Goal: Check status: Check status

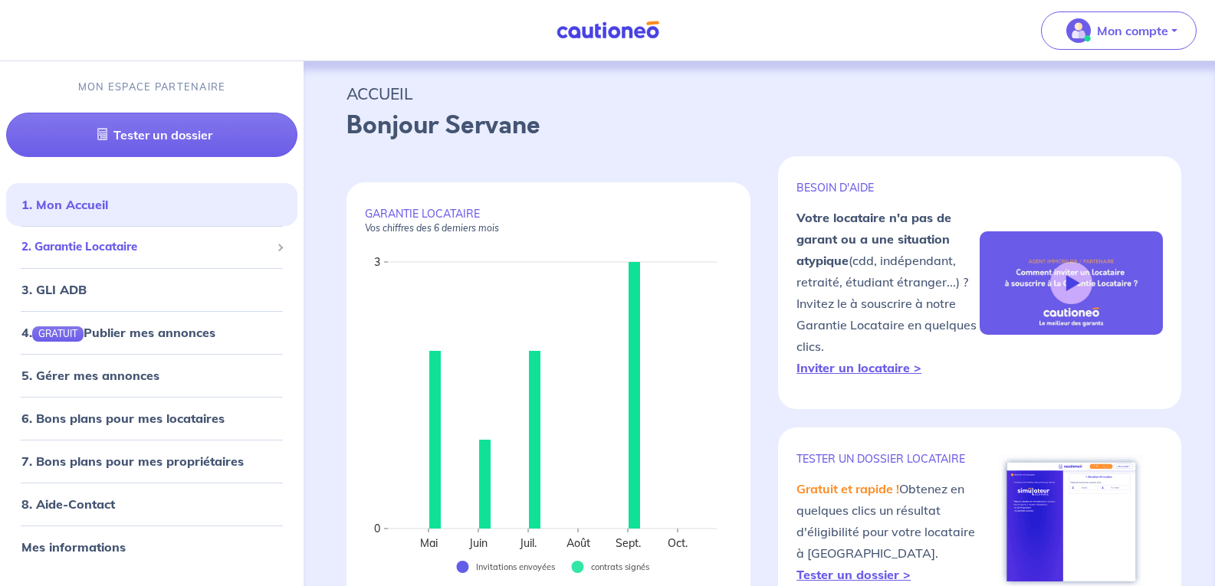
click at [86, 247] on span "2. Garantie Locataire" at bounding box center [145, 247] width 249 height 18
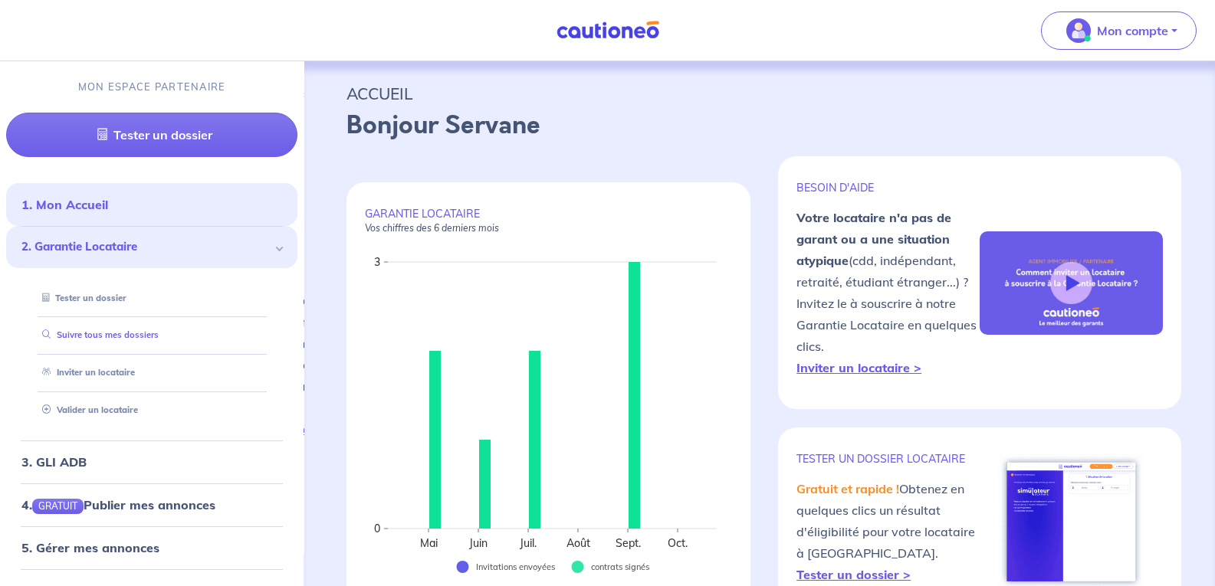
click at [90, 329] on link "Suivre tous mes dossiers" at bounding box center [97, 334] width 123 height 11
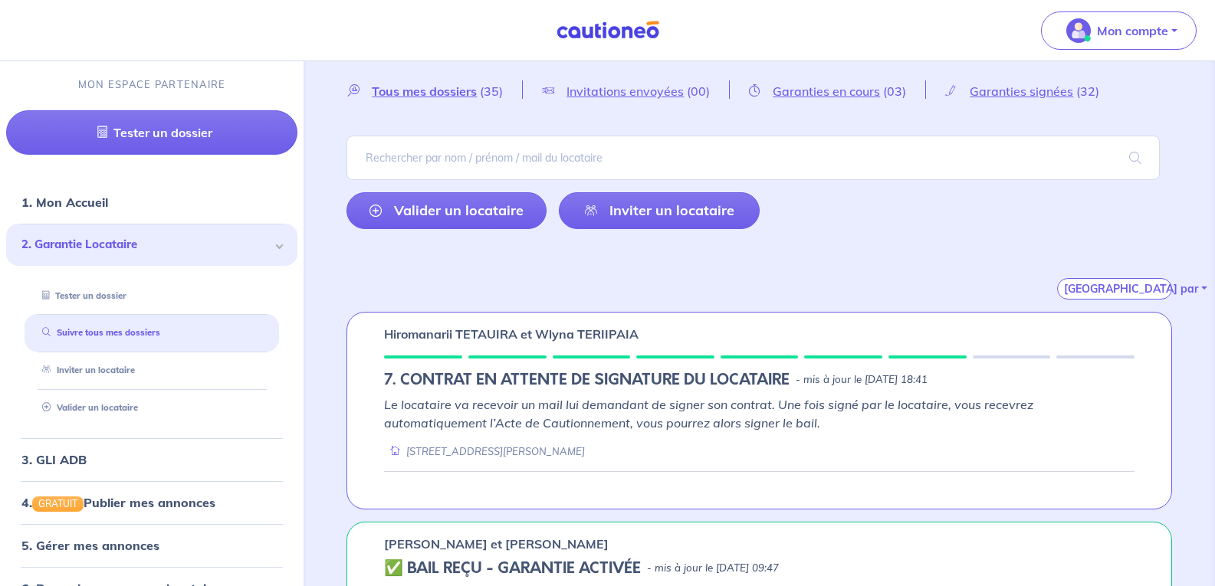
scroll to position [77, 0]
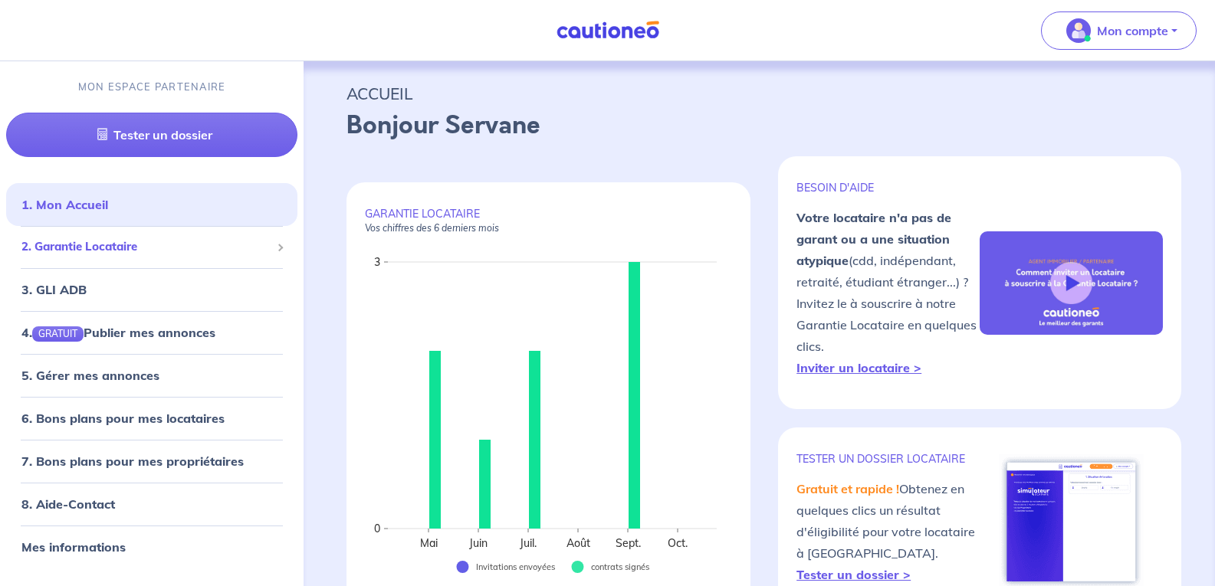
click at [87, 254] on span "2. Garantie Locataire" at bounding box center [145, 247] width 249 height 18
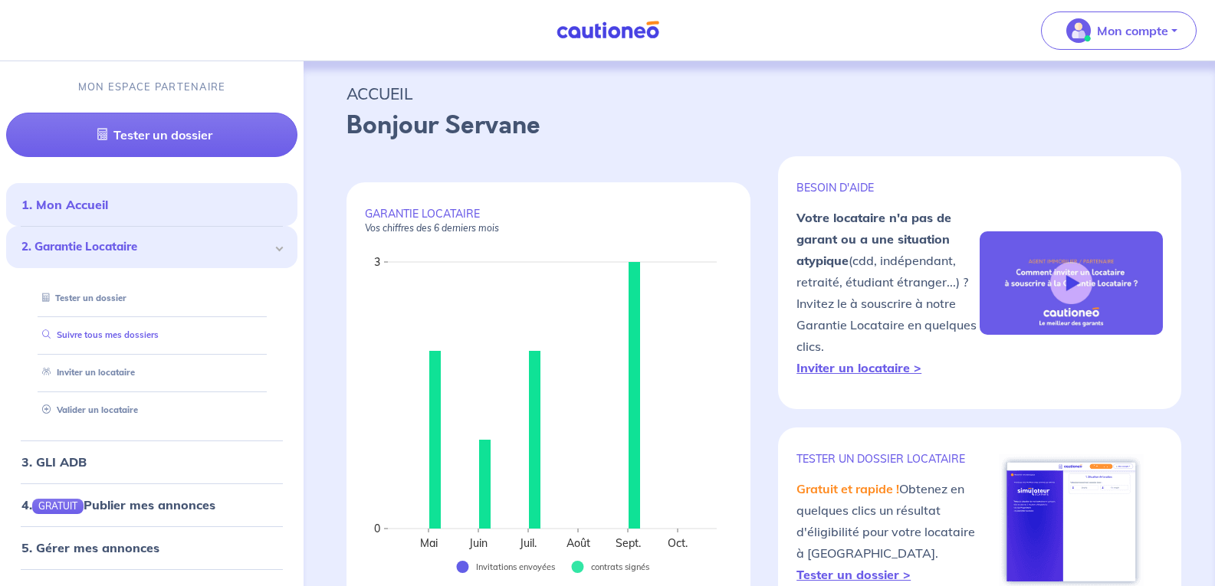
click at [100, 339] on link "Suivre tous mes dossiers" at bounding box center [97, 334] width 123 height 11
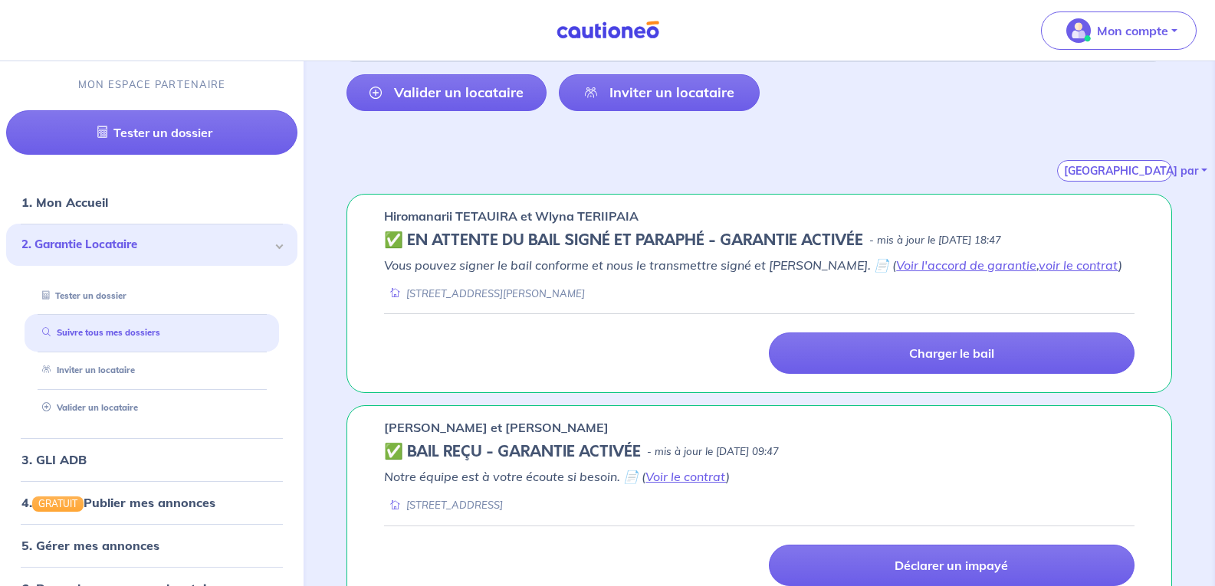
scroll to position [149, 0]
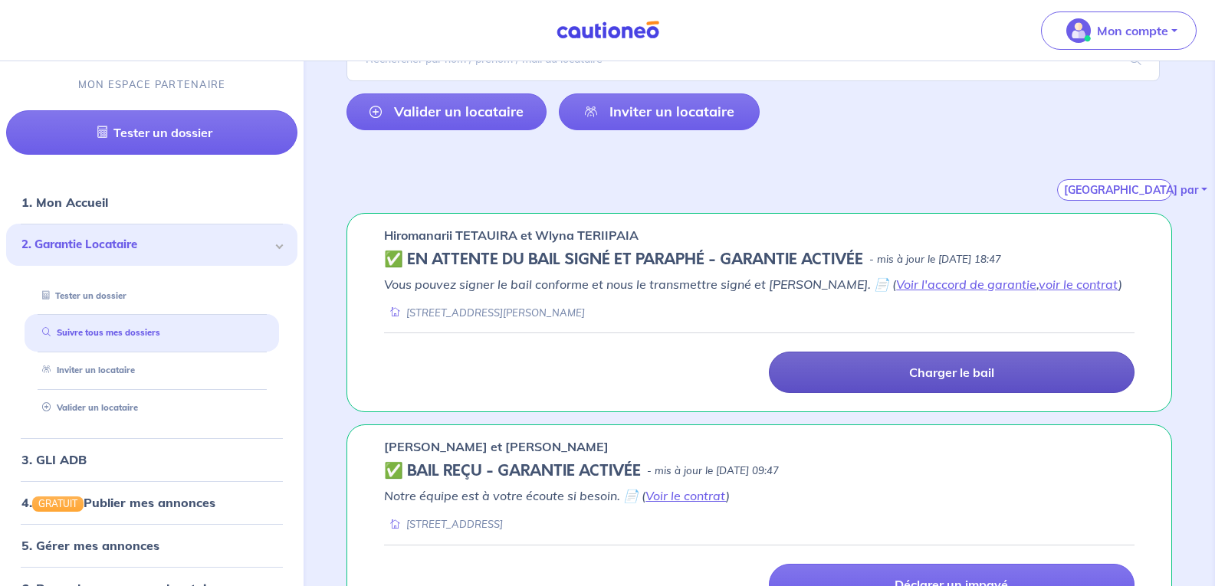
click at [953, 370] on p "Charger le bail" at bounding box center [951, 372] width 85 height 15
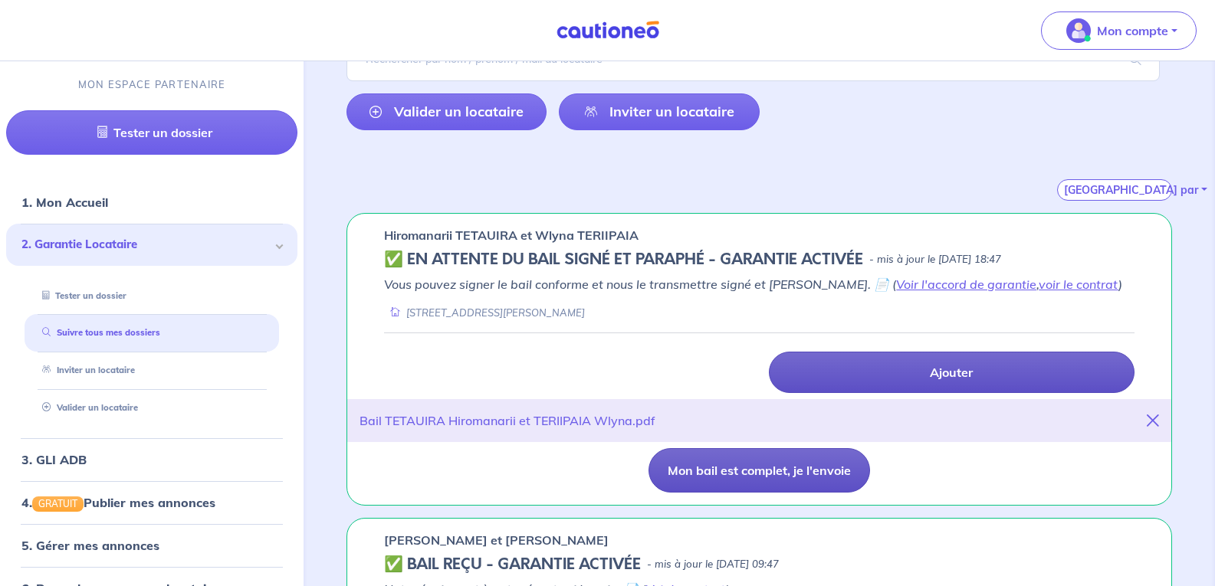
click at [733, 463] on button "Mon bail est complet, je l'envoie" at bounding box center [758, 470] width 221 height 44
